Goal: Transaction & Acquisition: Purchase product/service

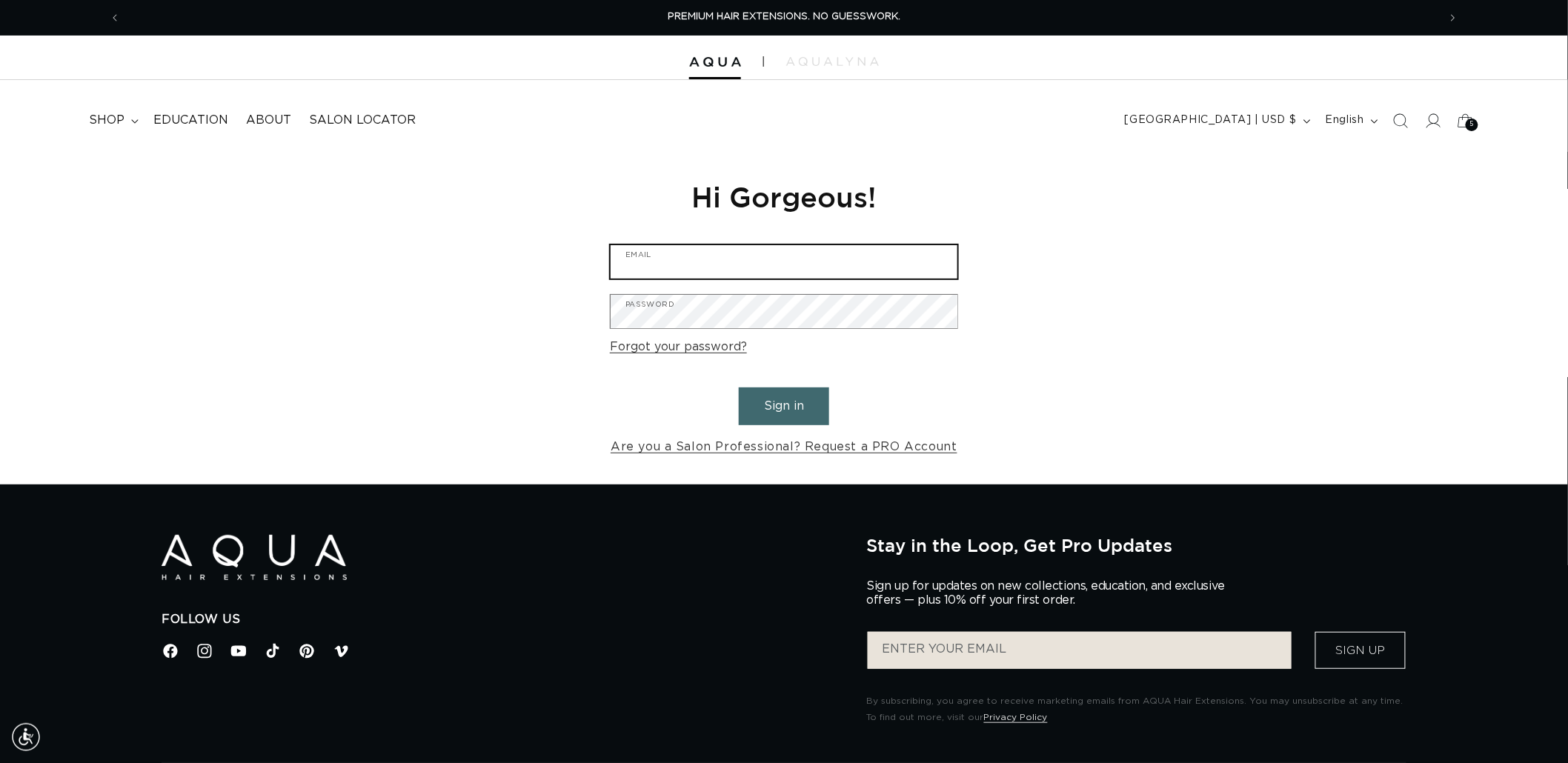
type input "graphics@pabeauty.com"
click at [782, 398] on button "Sign in" at bounding box center [783, 406] width 90 height 37
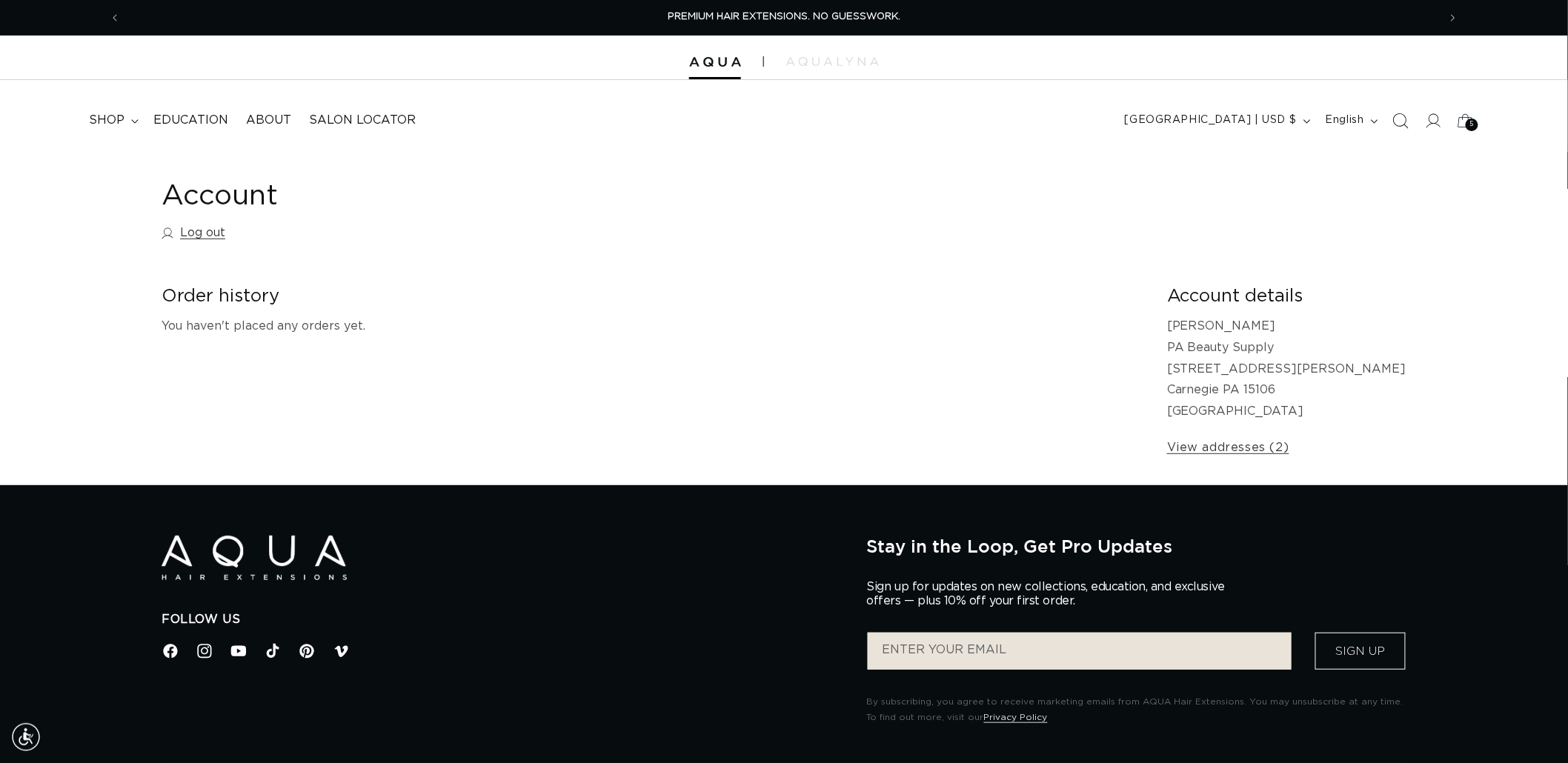
click at [1399, 116] on icon "Search" at bounding box center [1400, 120] width 15 height 15
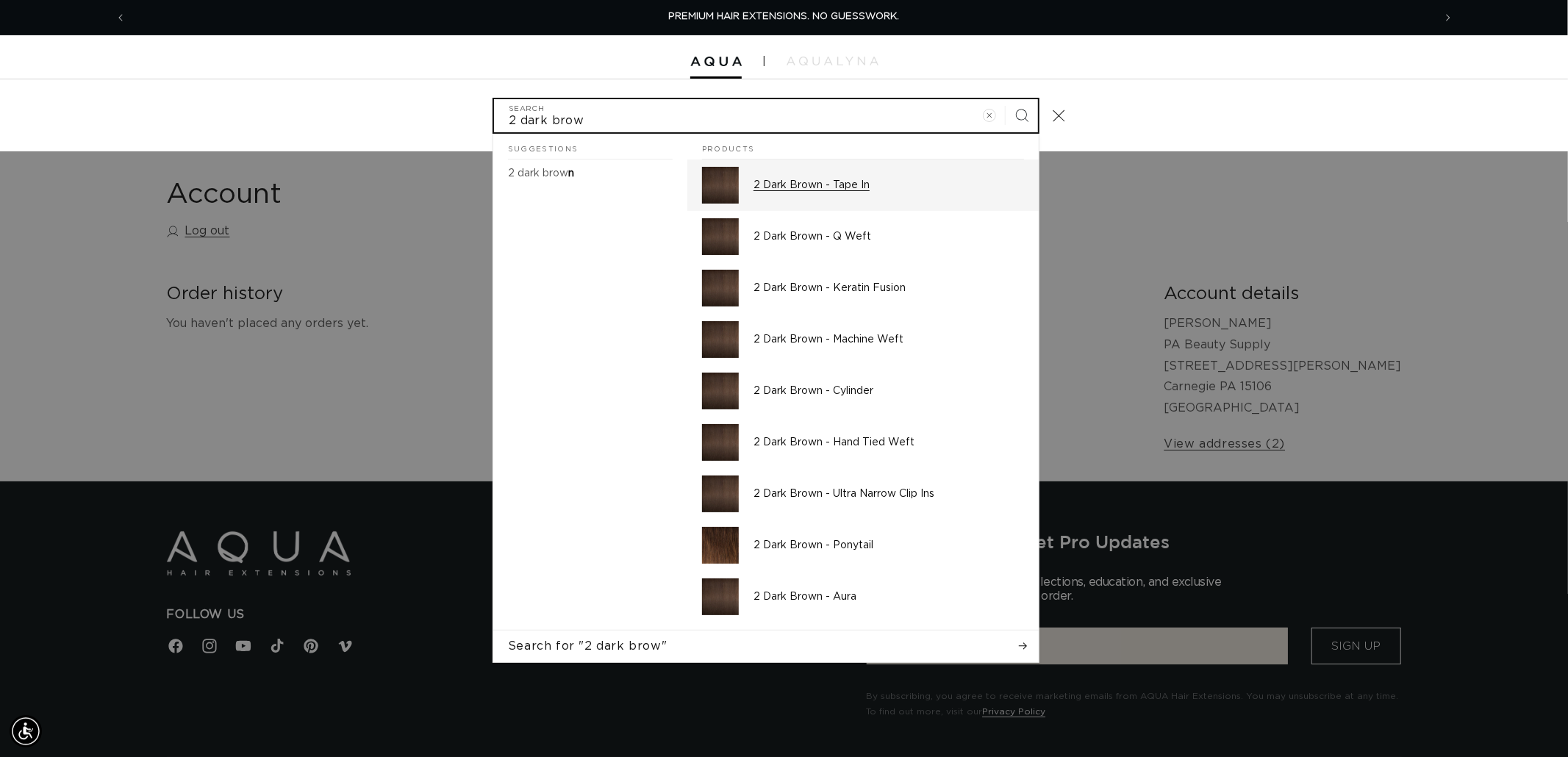
type input "2 dark brow"
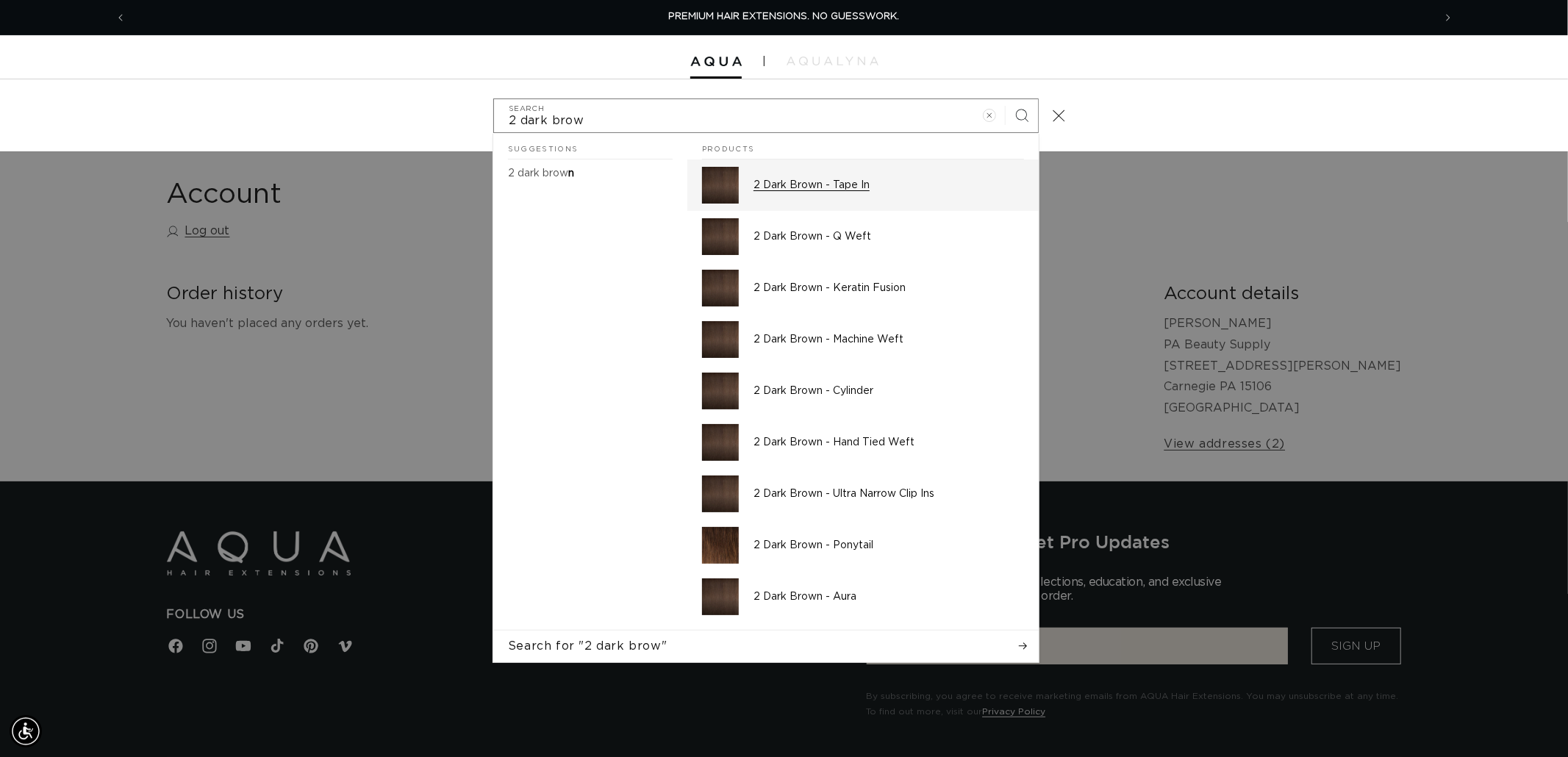
click at [818, 182] on p "2 Dark Brown - Tape In" at bounding box center [889, 185] width 270 height 13
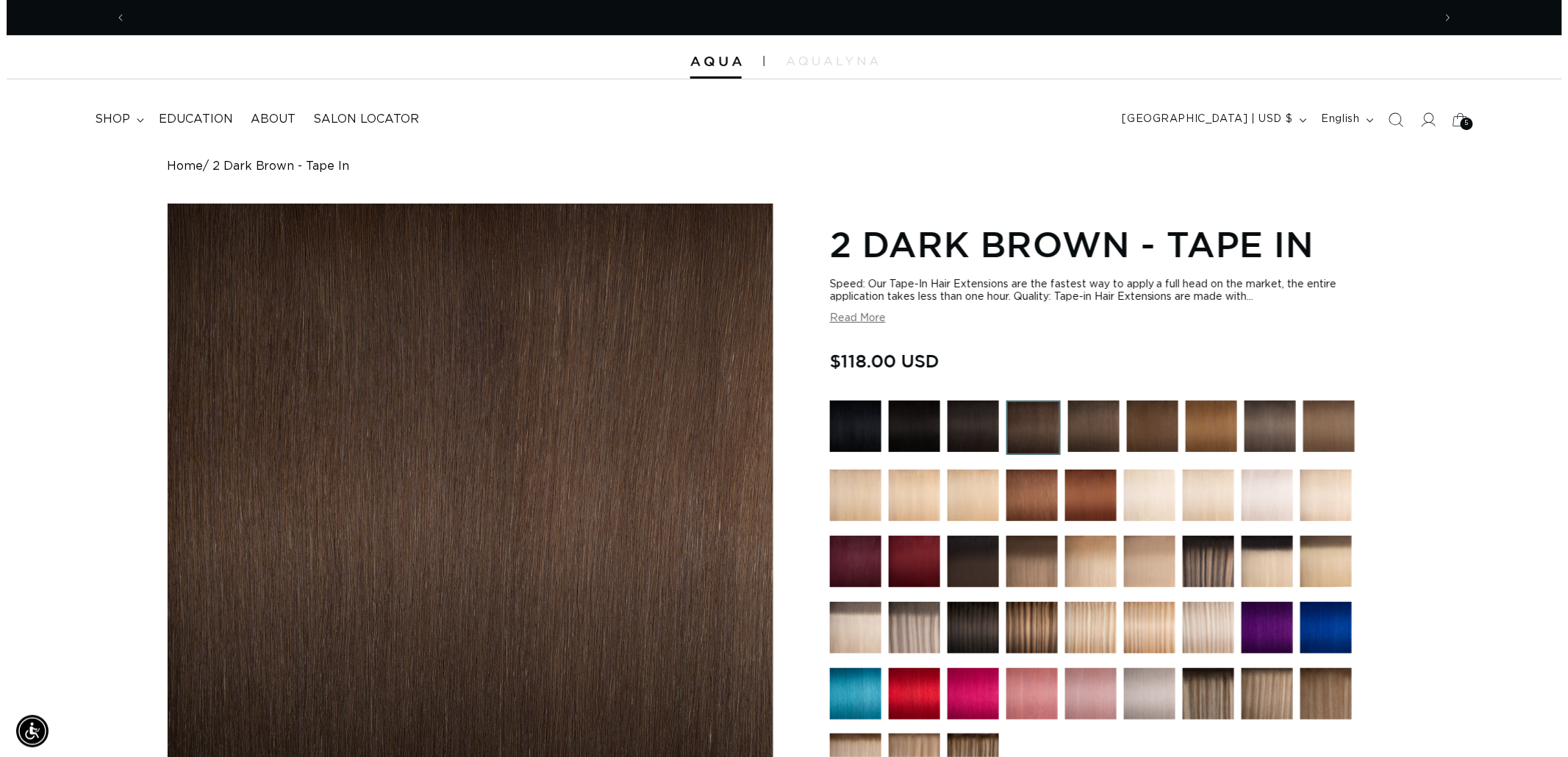
scroll to position [0, 2614]
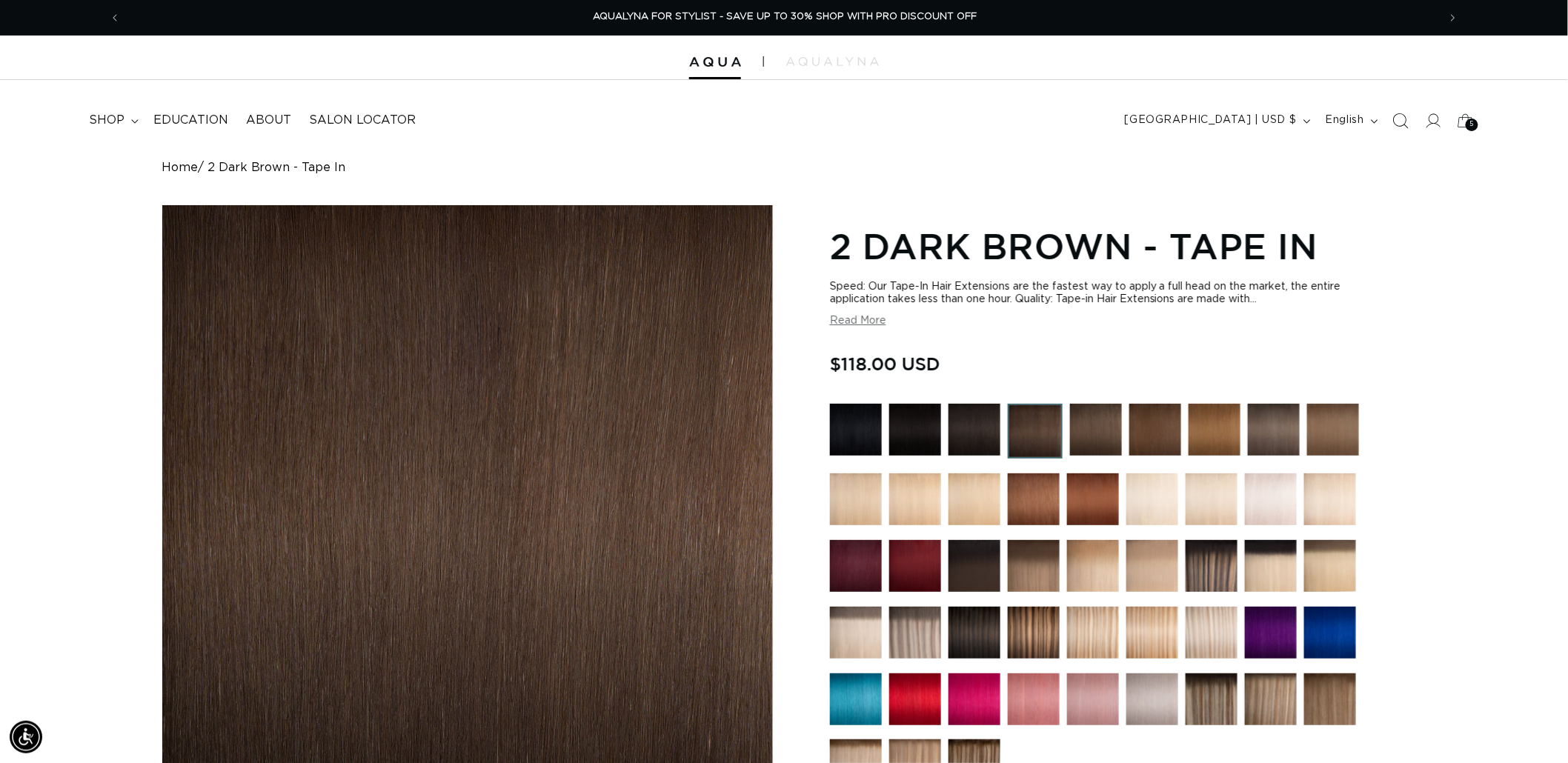
click at [1408, 119] on icon "Search" at bounding box center [1400, 120] width 15 height 15
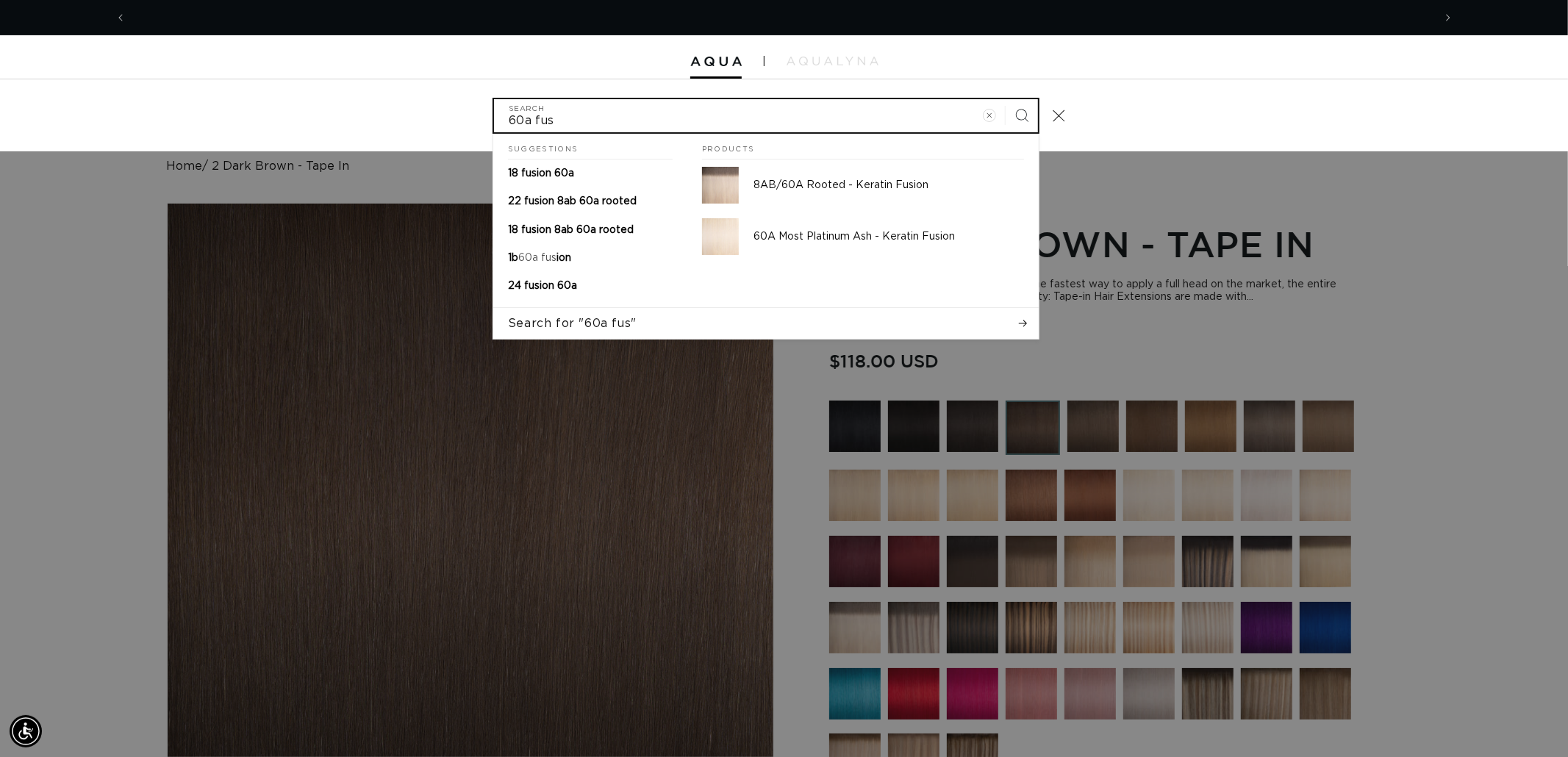
scroll to position [0, 1307]
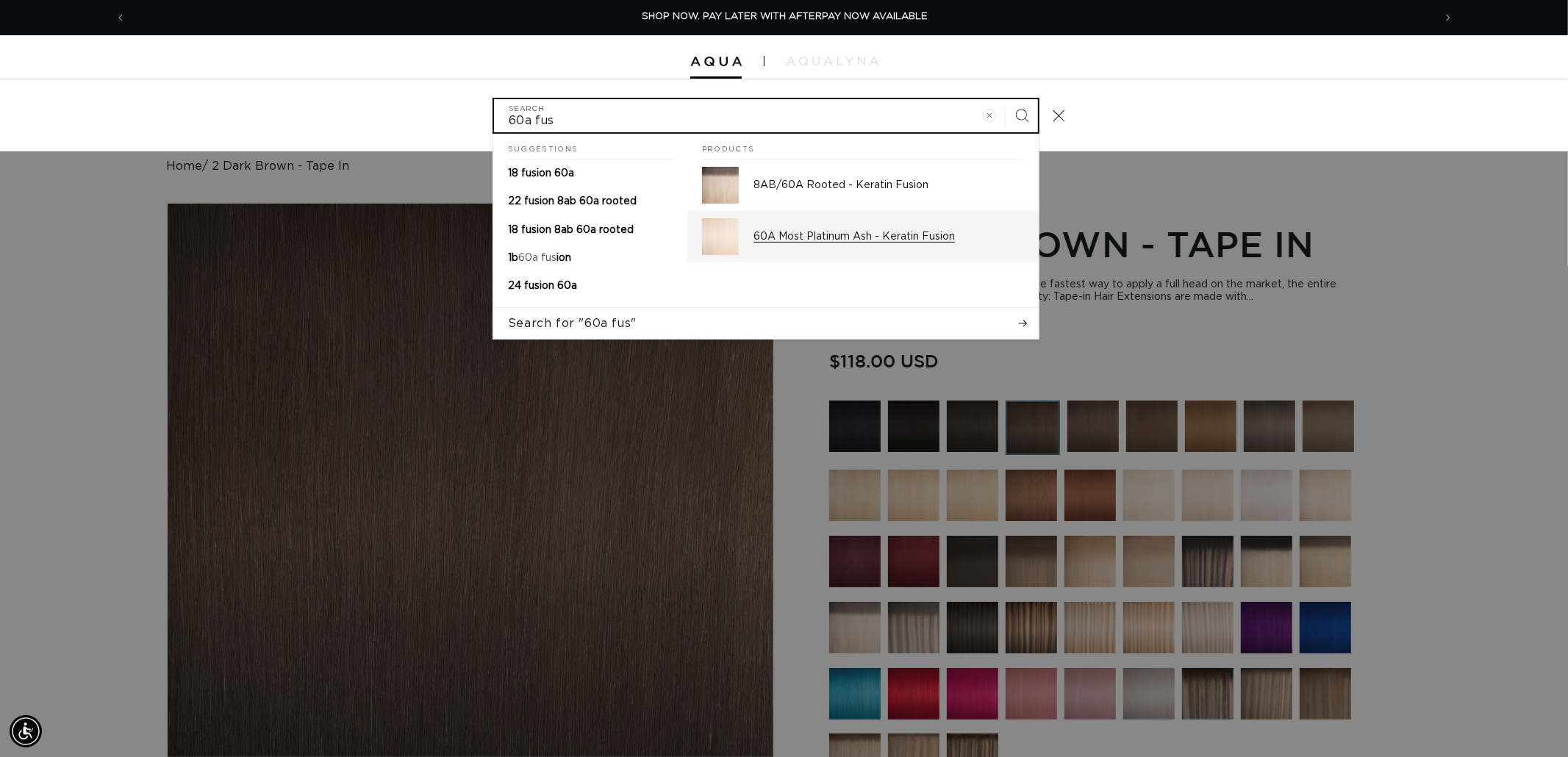
type input "60a fus"
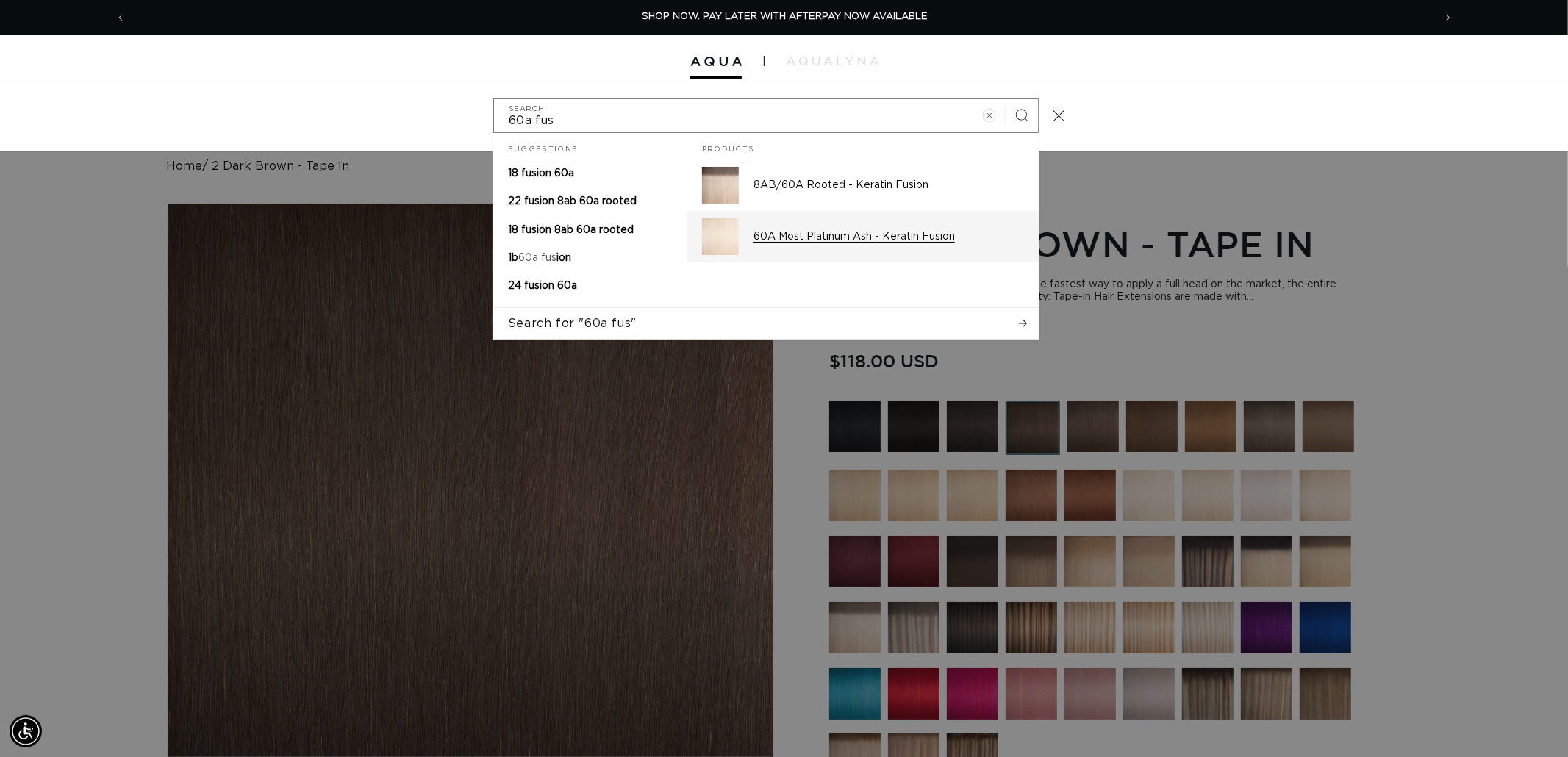
click at [841, 246] on div "60A Most Platinum Ash - Keratin Fusion" at bounding box center [889, 237] width 270 height 37
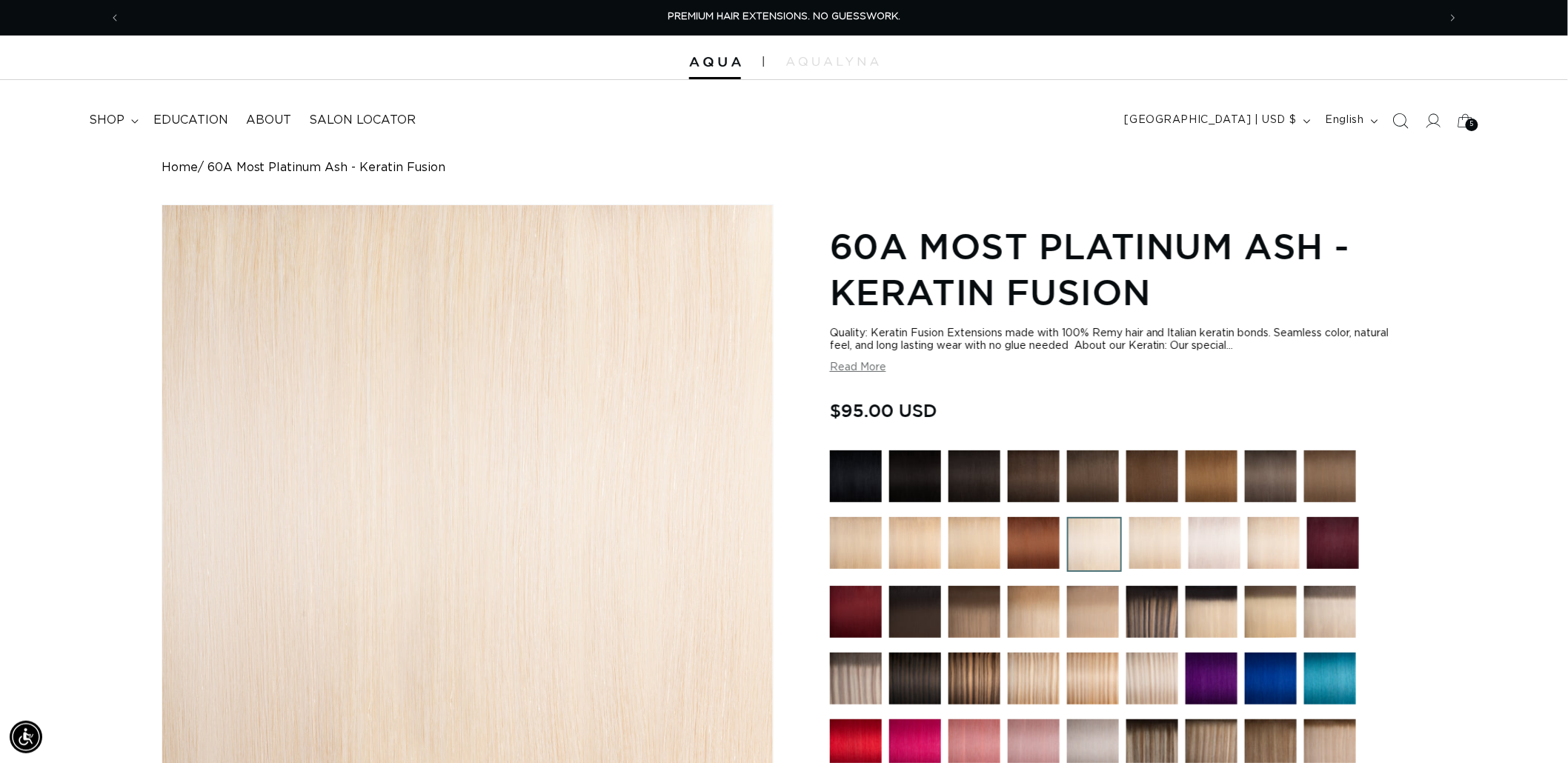
click at [1393, 113] on icon "Search" at bounding box center [1400, 120] width 15 height 15
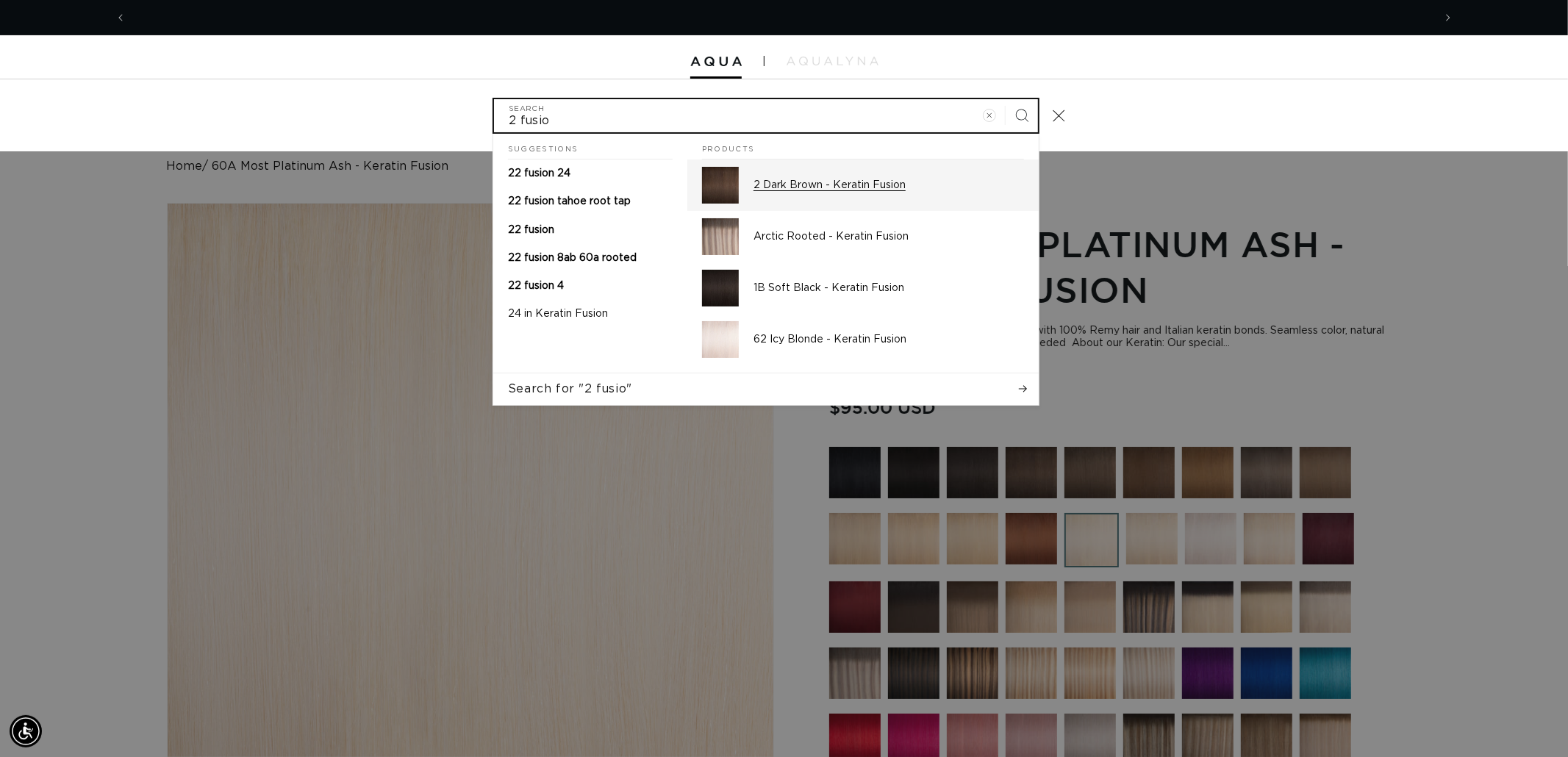
scroll to position [0, 2614]
type input "2 fusio"
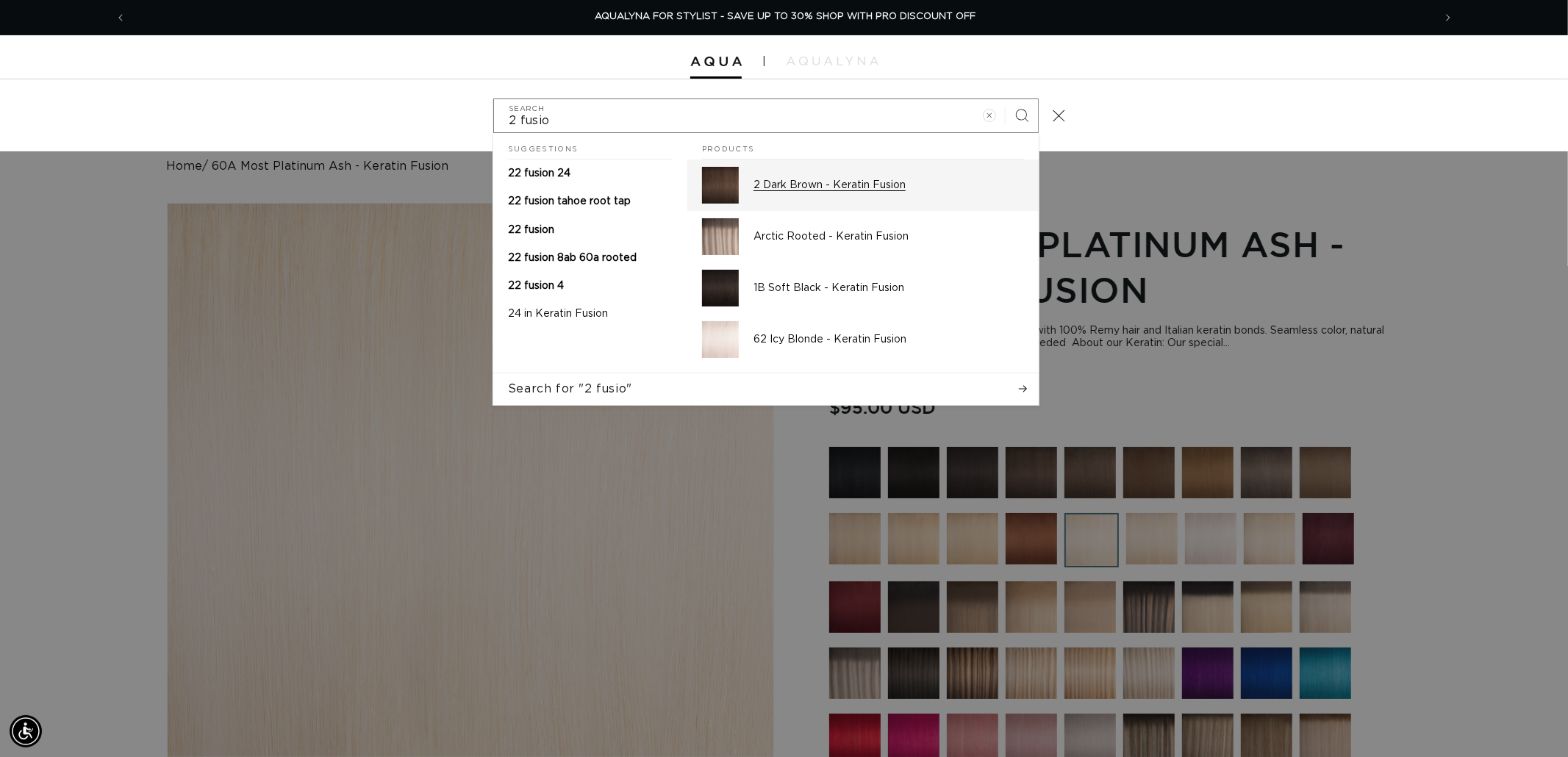
click at [832, 194] on div "2 Dark Brown - Keratin Fusion" at bounding box center [889, 186] width 270 height 37
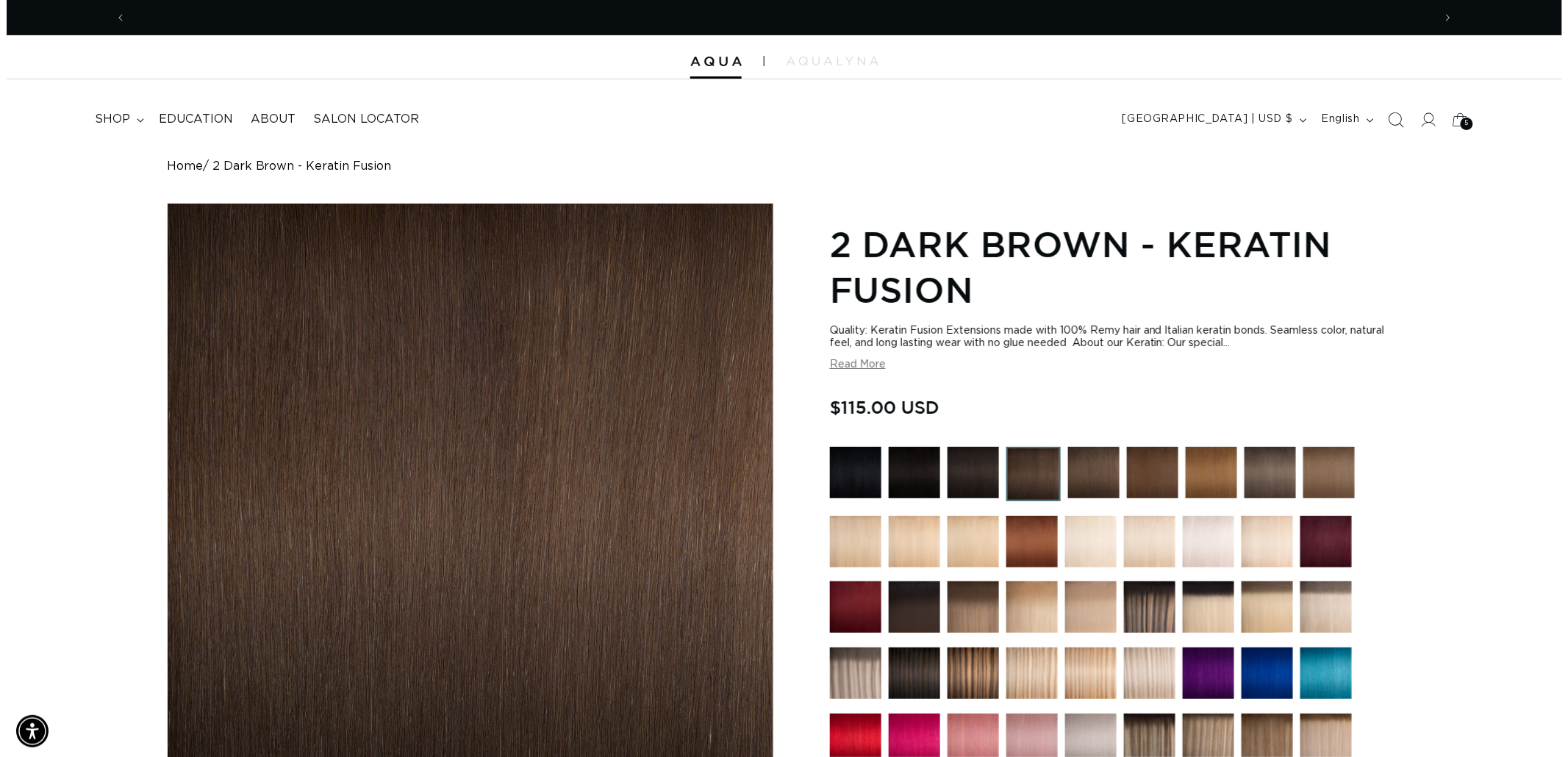
scroll to position [0, 2614]
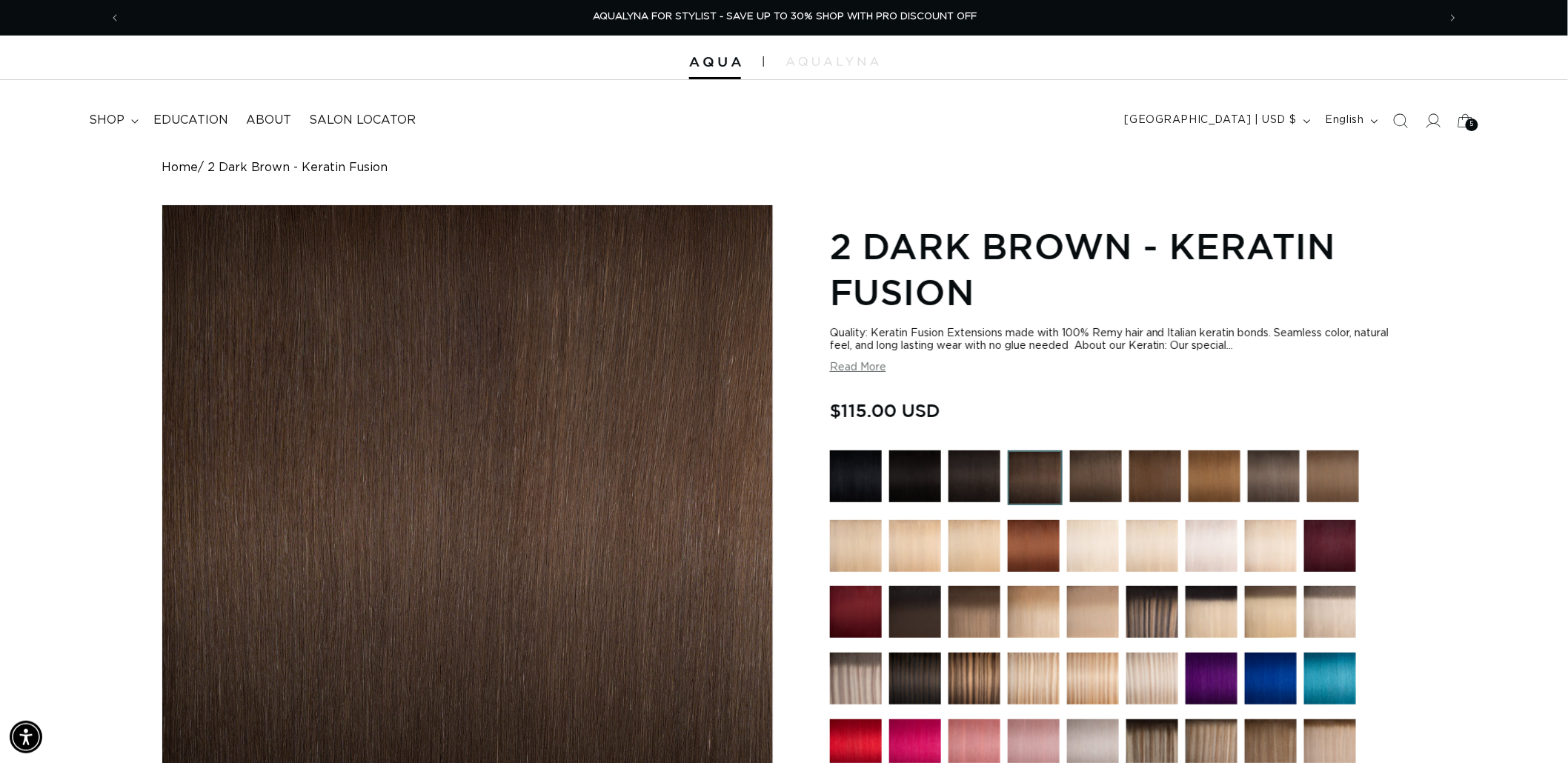
click at [1409, 123] on span "Search" at bounding box center [1400, 120] width 33 height 33
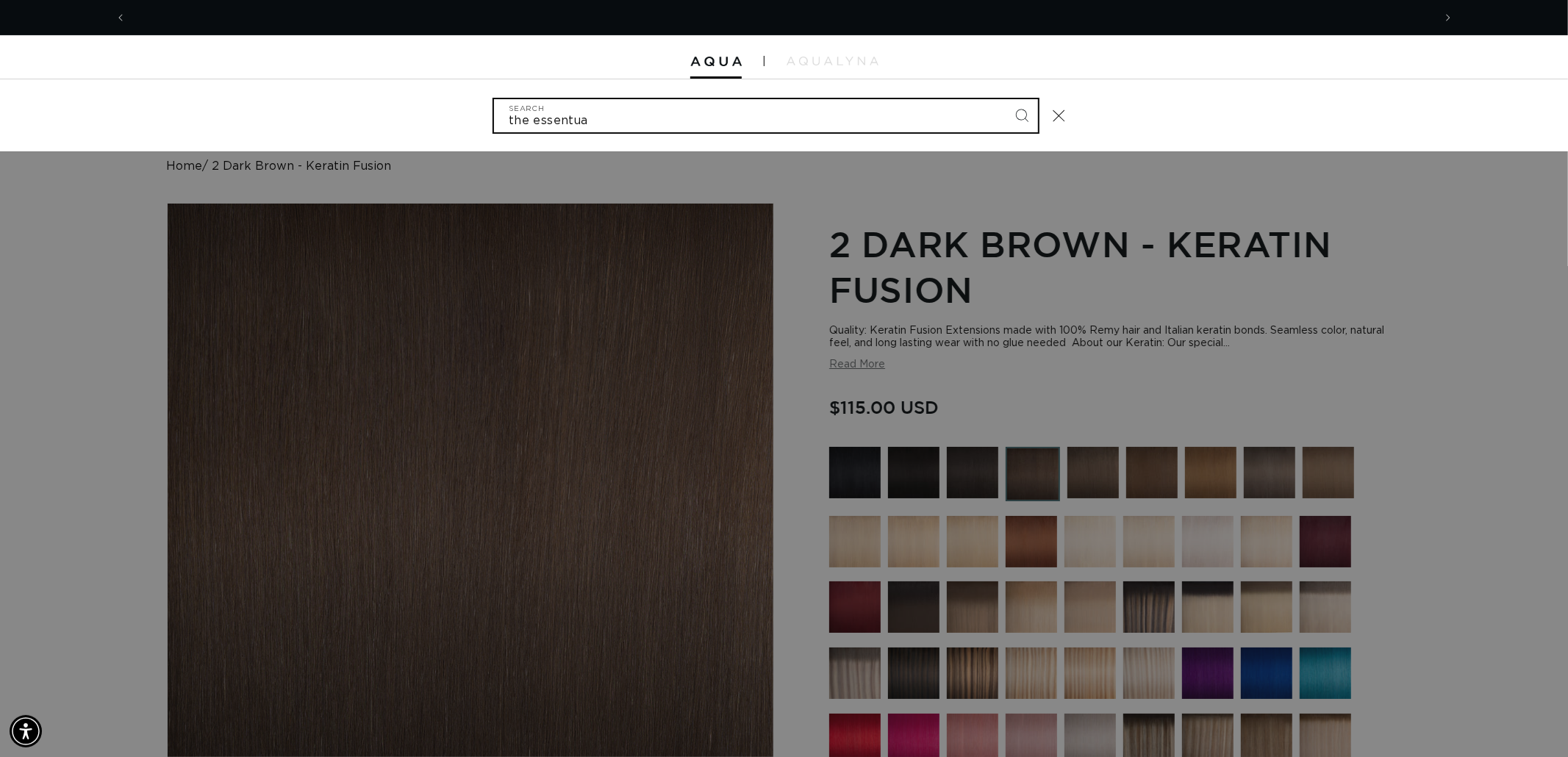
scroll to position [0, 0]
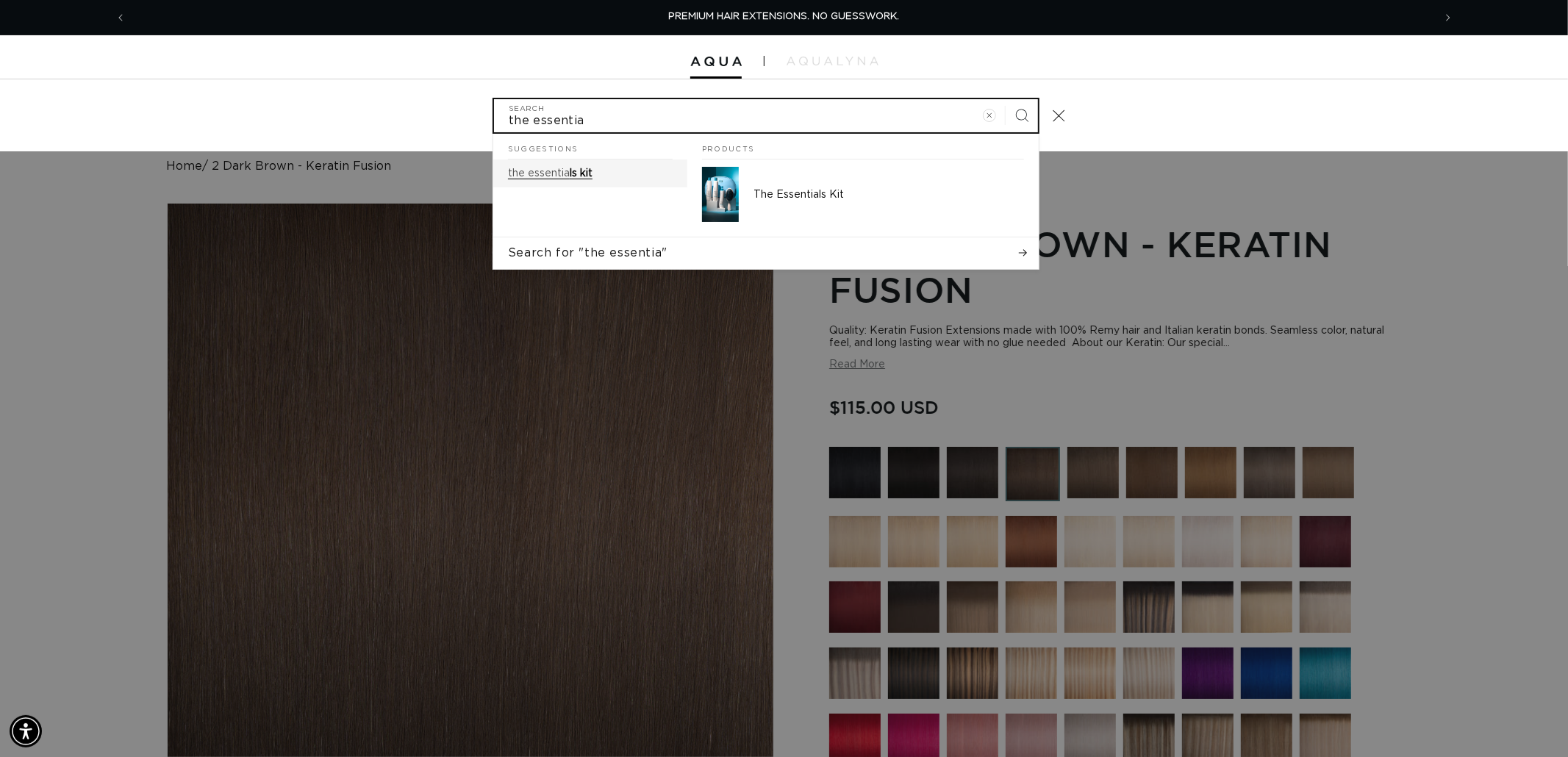
type input "the essentia"
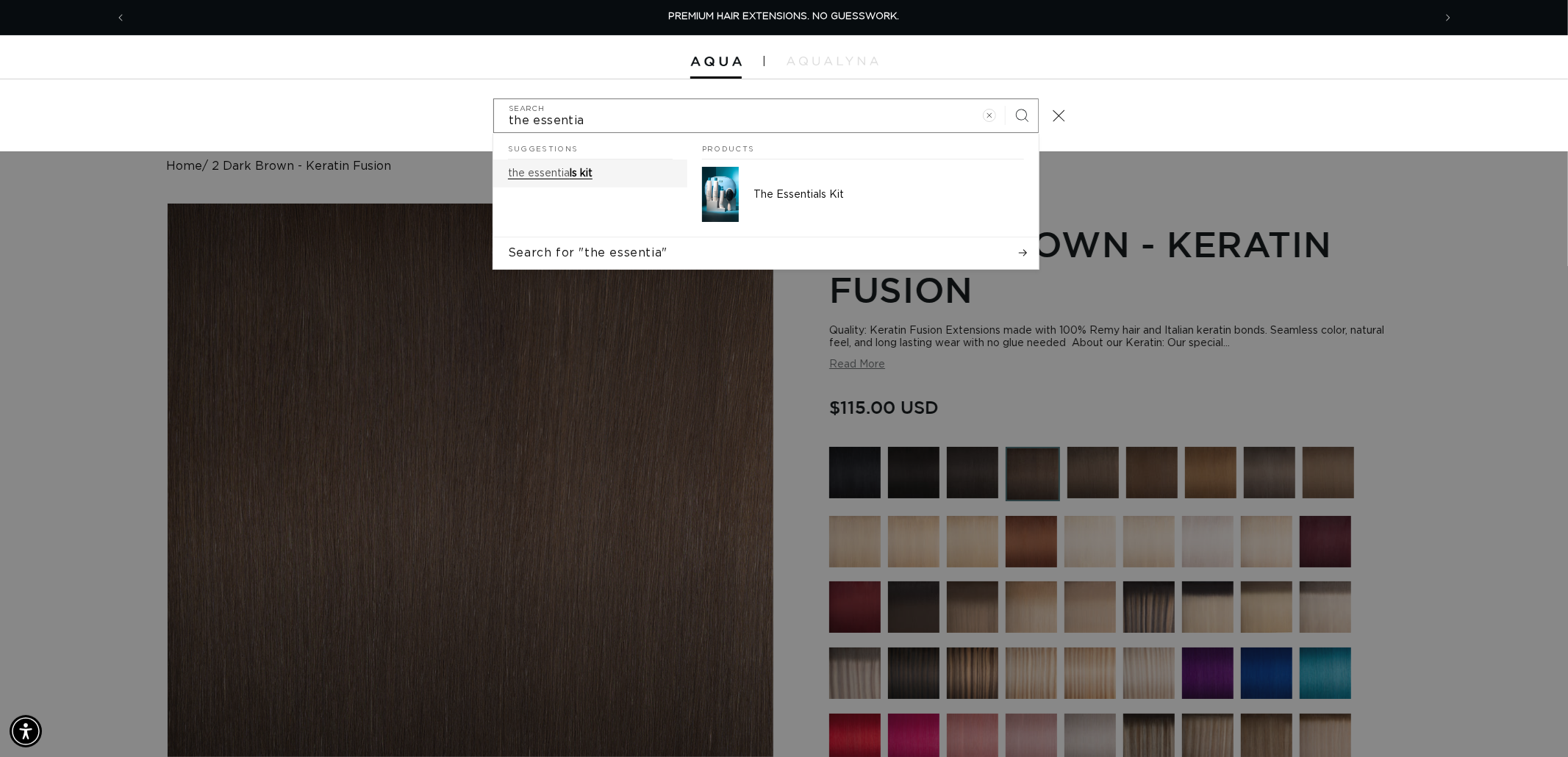
click at [577, 172] on span "ls kit" at bounding box center [581, 174] width 23 height 10
